Goal: Task Accomplishment & Management: Use online tool/utility

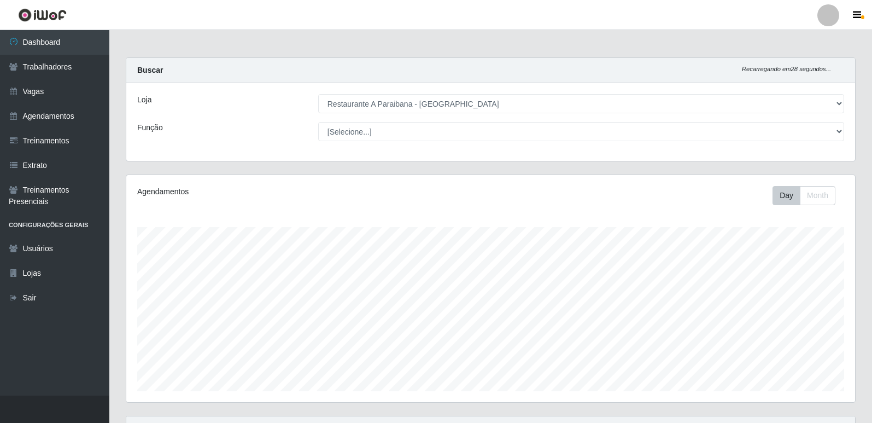
select select "342"
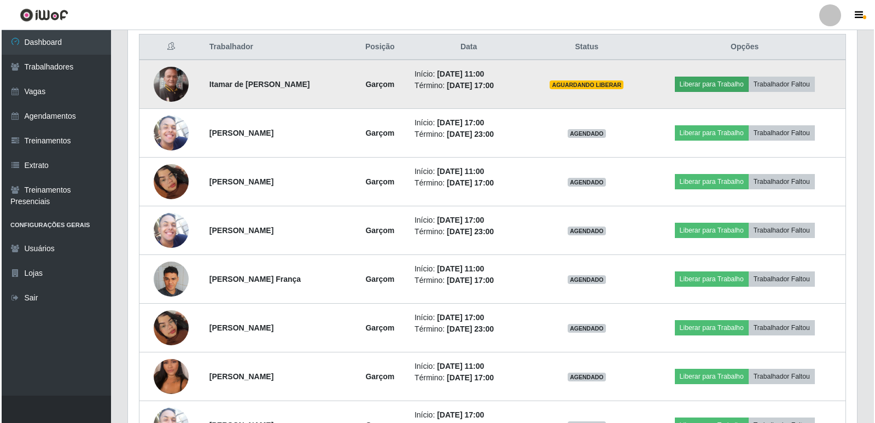
scroll to position [227, 729]
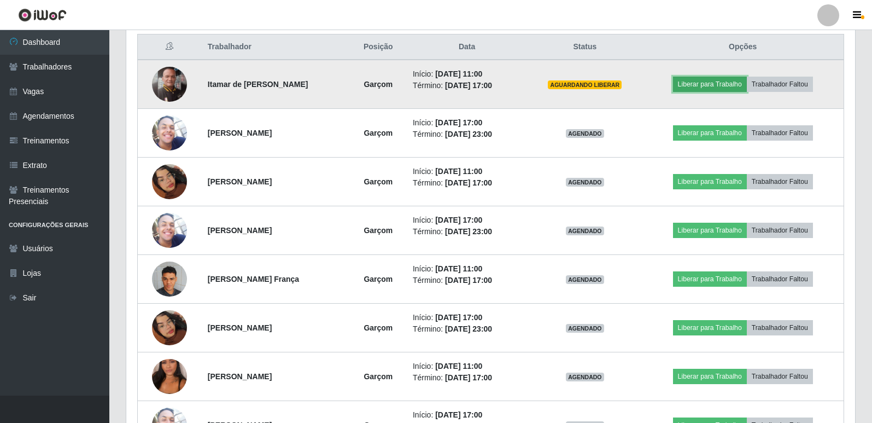
click at [725, 86] on button "Liberar para Trabalho" at bounding box center [710, 84] width 74 height 15
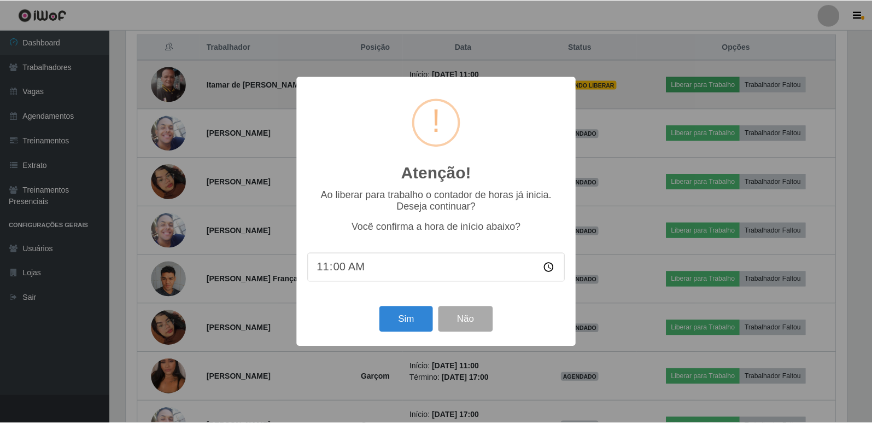
scroll to position [227, 723]
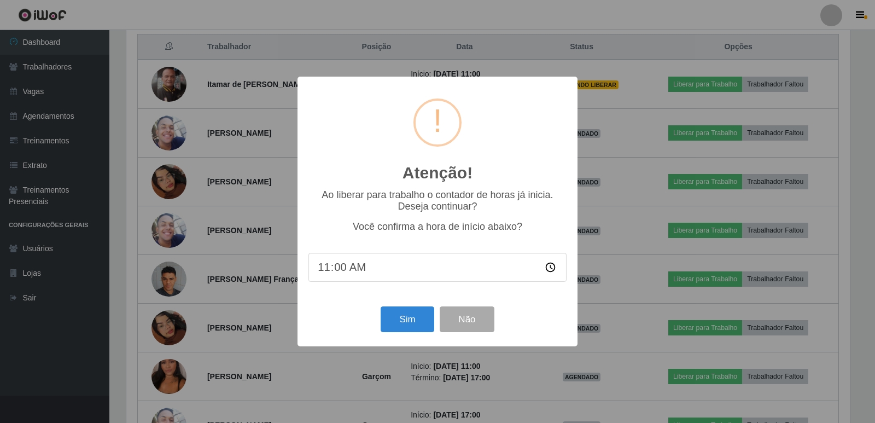
click at [404, 271] on input "11:00" at bounding box center [437, 267] width 258 height 29
click at [334, 267] on input "11:00" at bounding box center [437, 267] width 258 height 29
click at [429, 273] on input "10:50" at bounding box center [437, 267] width 258 height 29
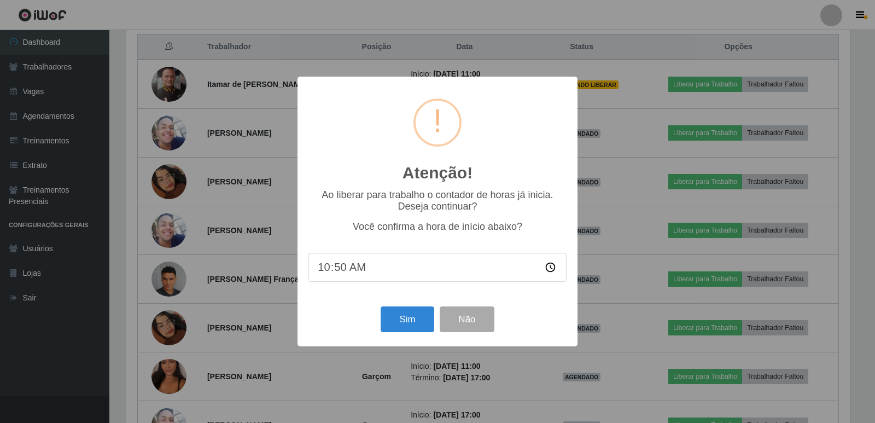
click at [429, 273] on input "10:50" at bounding box center [437, 267] width 258 height 29
click at [347, 270] on input "10:50" at bounding box center [437, 267] width 258 height 29
drag, startPoint x: 345, startPoint y: 270, endPoint x: 324, endPoint y: 273, distance: 21.5
click at [324, 273] on input "10:50" at bounding box center [437, 267] width 258 height 29
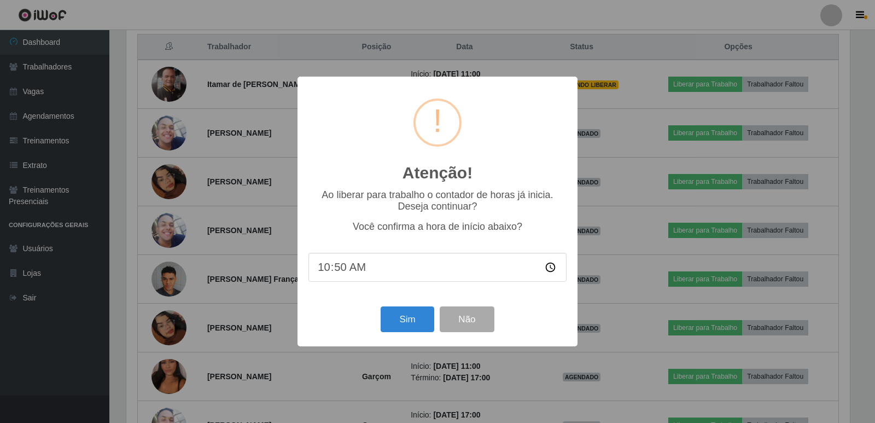
click at [314, 272] on input "10:50" at bounding box center [437, 267] width 258 height 29
click at [318, 270] on input "10:50" at bounding box center [437, 267] width 258 height 29
type input "11:00"
click at [412, 320] on button "Sim" at bounding box center [407, 319] width 53 height 26
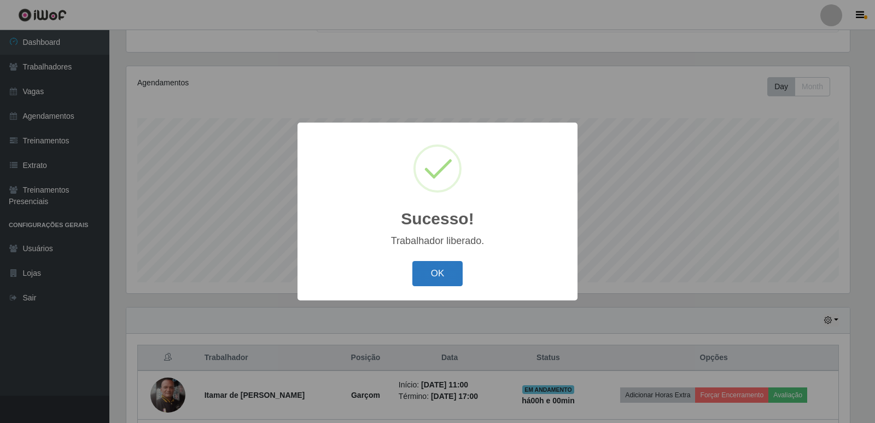
click at [435, 266] on button "OK" at bounding box center [437, 274] width 51 height 26
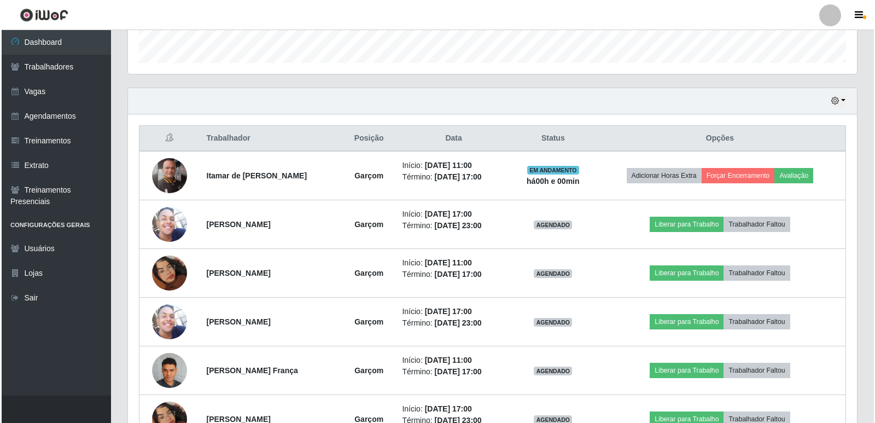
scroll to position [328, 0]
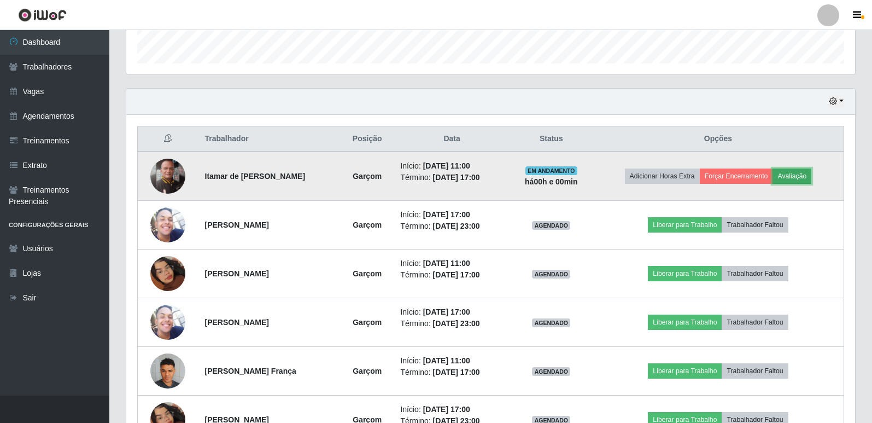
click at [801, 174] on button "Avaliação" at bounding box center [792, 175] width 39 height 15
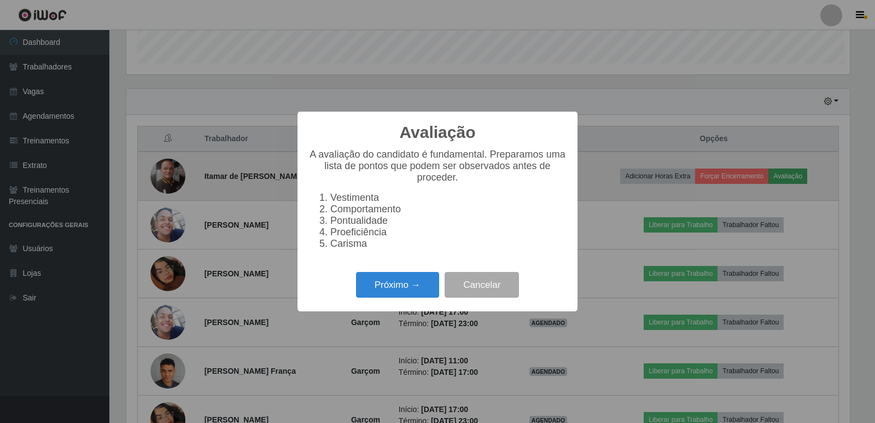
scroll to position [227, 723]
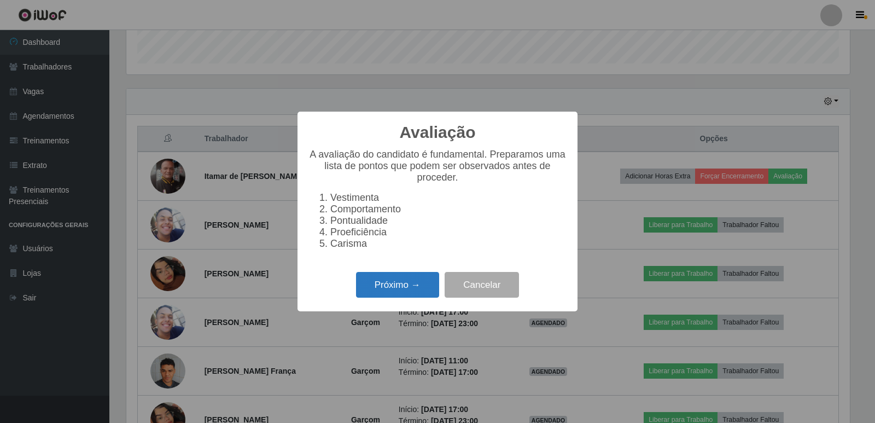
click at [409, 297] on button "Próximo →" at bounding box center [397, 285] width 83 height 26
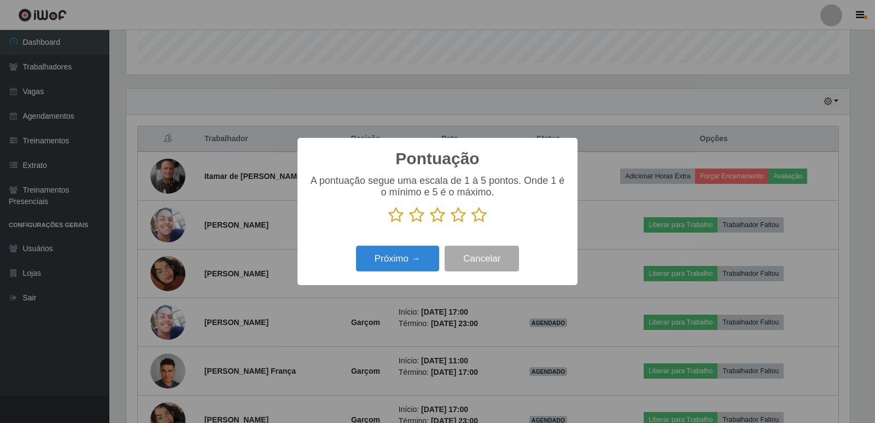
click at [483, 220] on icon at bounding box center [478, 215] width 15 height 16
click at [471, 223] on input "radio" at bounding box center [471, 223] width 0 height 0
click at [396, 262] on button "Próximo →" at bounding box center [397, 259] width 83 height 26
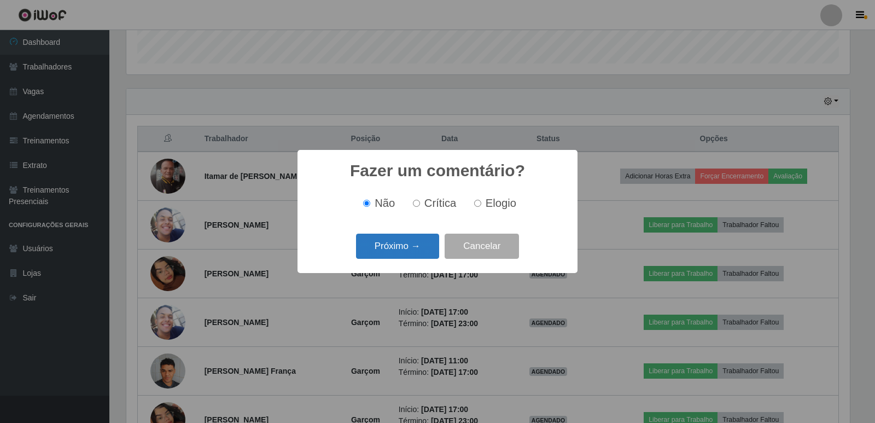
click at [402, 245] on button "Próximo →" at bounding box center [397, 246] width 83 height 26
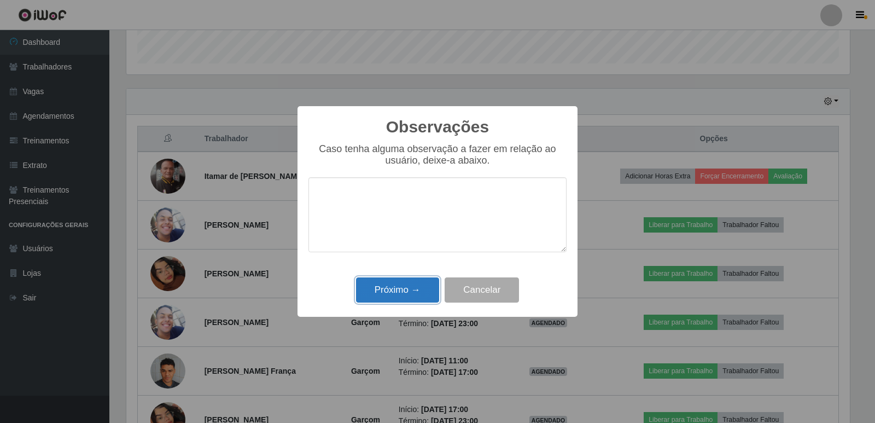
click at [404, 289] on button "Próximo →" at bounding box center [397, 290] width 83 height 26
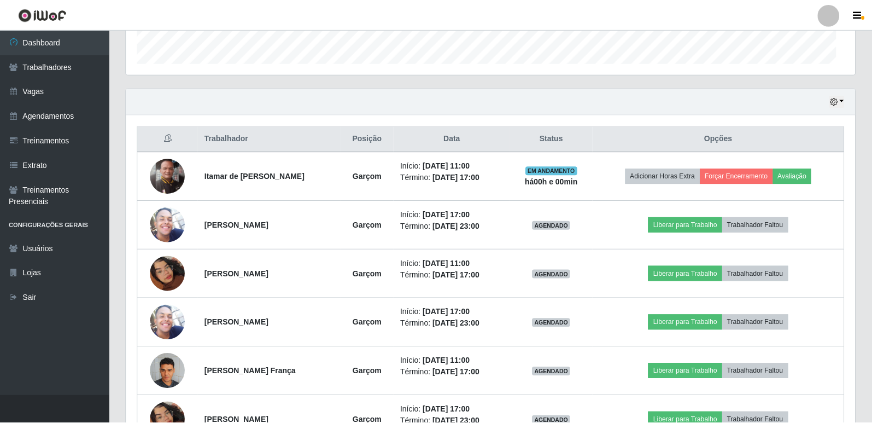
scroll to position [227, 729]
click at [838, 102] on button "button" at bounding box center [836, 101] width 15 height 13
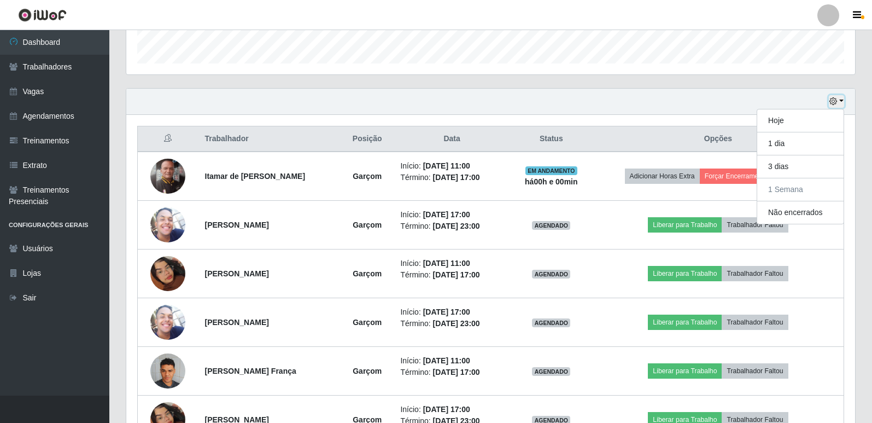
click at [838, 102] on button "button" at bounding box center [836, 101] width 15 height 13
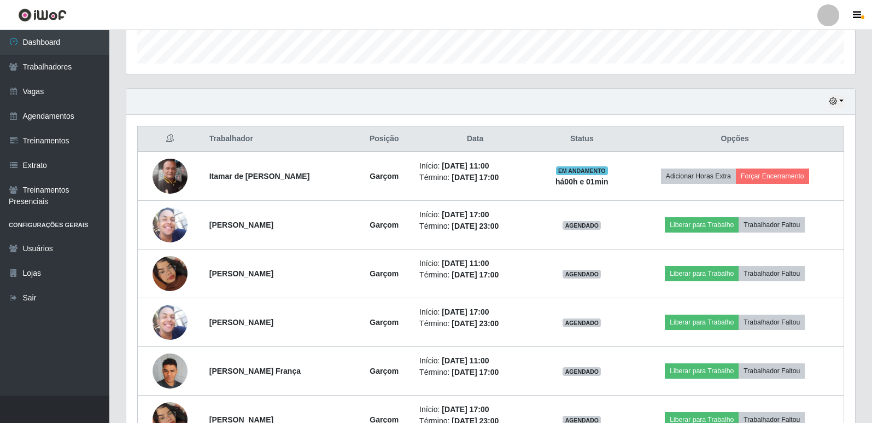
drag, startPoint x: 815, startPoint y: 5, endPoint x: 538, endPoint y: 124, distance: 301.3
click at [538, 124] on div "Trabalhador Posição Data Status Opções Itamar de [PERSON_NAME] Início: [DATE] 1…" at bounding box center [490, 431] width 729 height 632
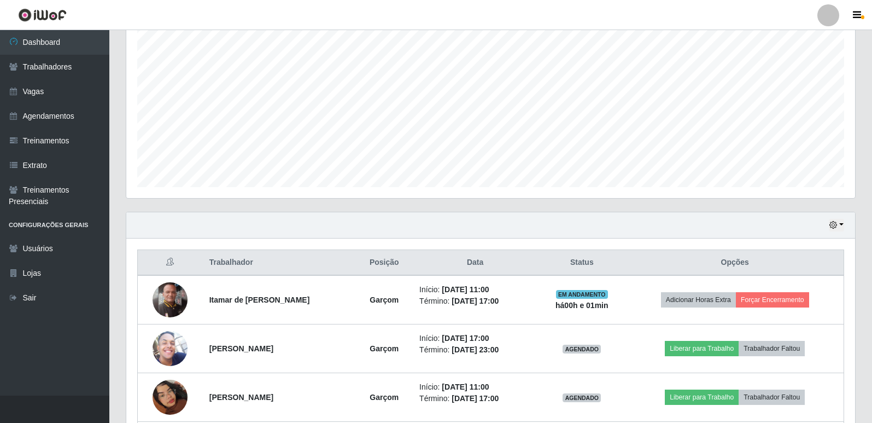
scroll to position [219, 0]
